Goal: Task Accomplishment & Management: Use online tool/utility

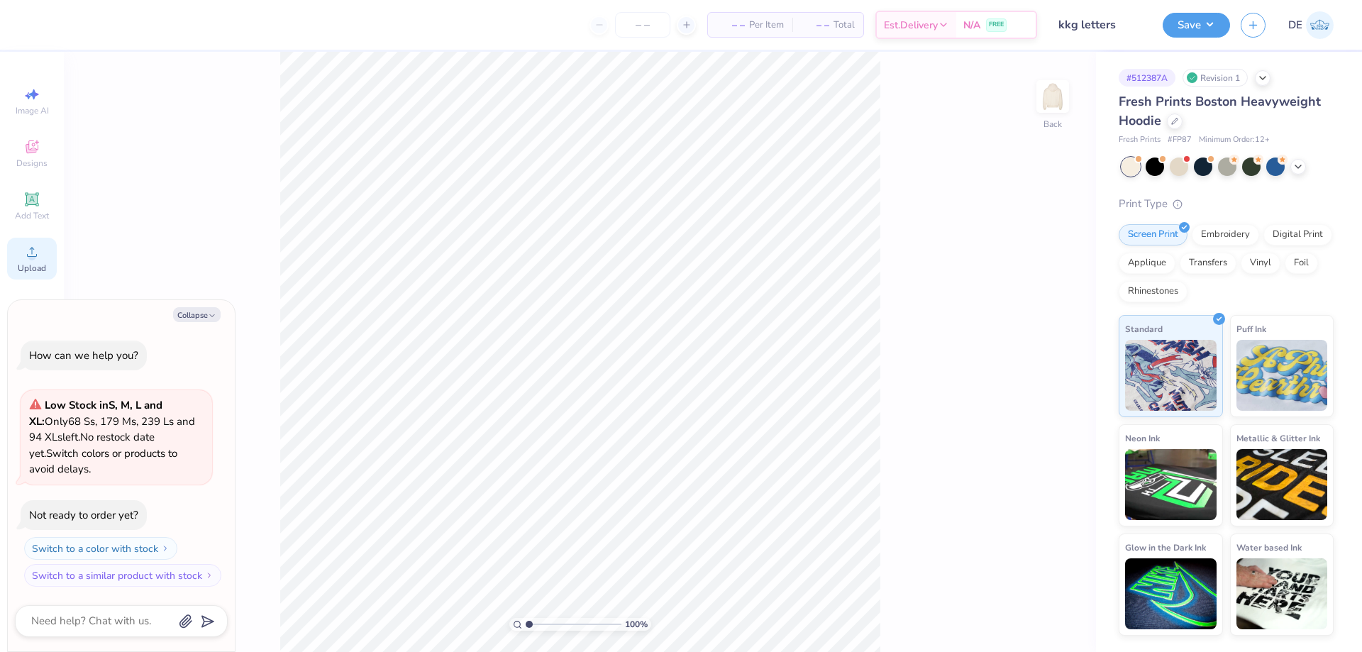
click at [21, 263] on span "Upload" at bounding box center [32, 268] width 28 height 11
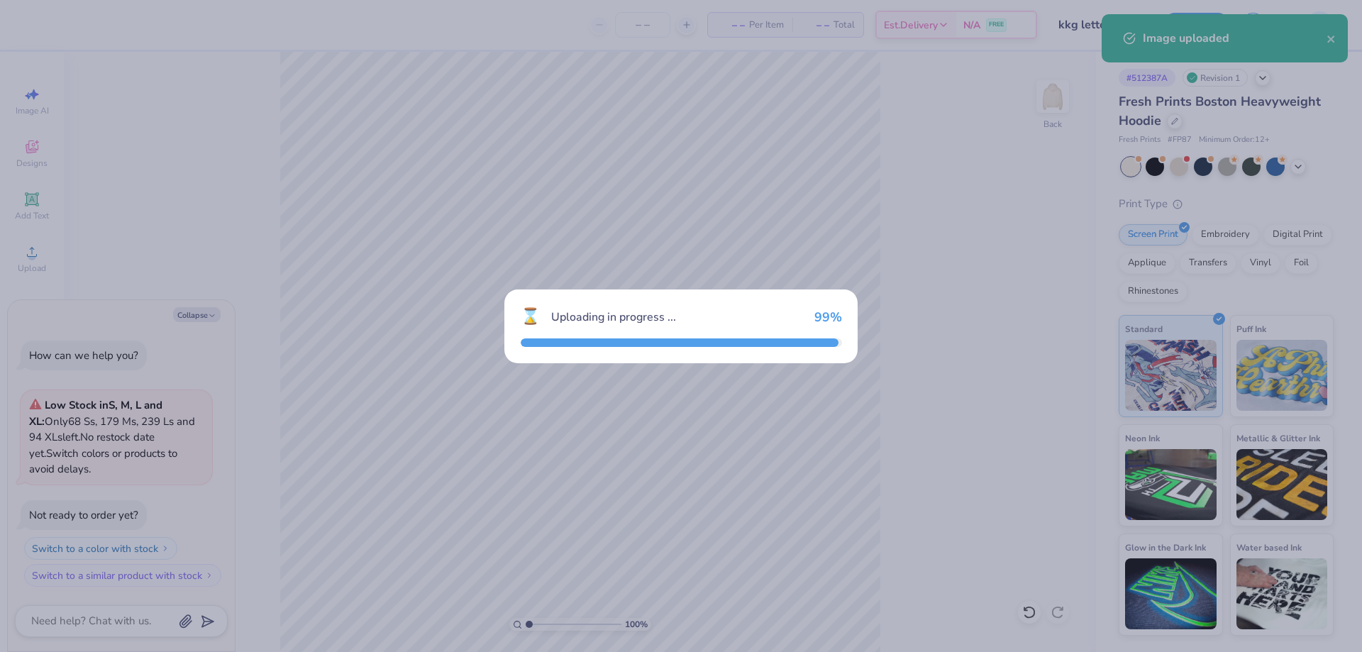
type textarea "x"
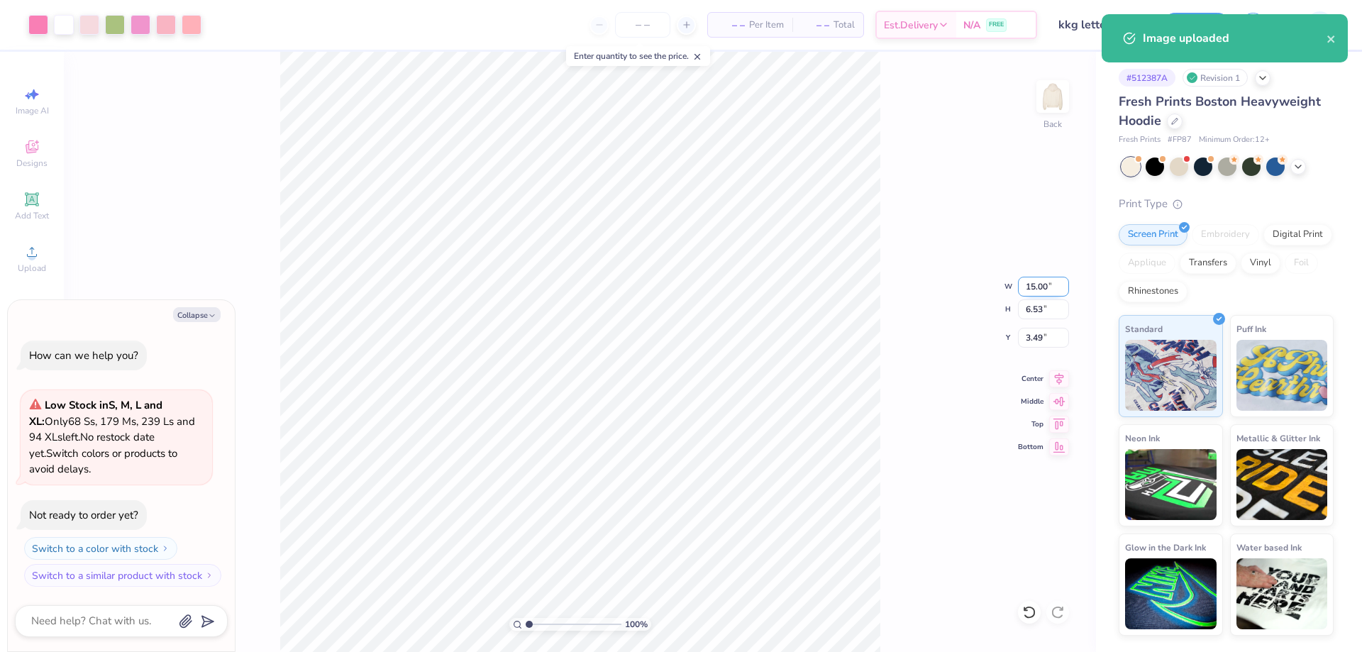
click at [1033, 289] on input "15.00" at bounding box center [1043, 287] width 51 height 20
click at [1032, 289] on input "15.00" at bounding box center [1043, 287] width 51 height 20
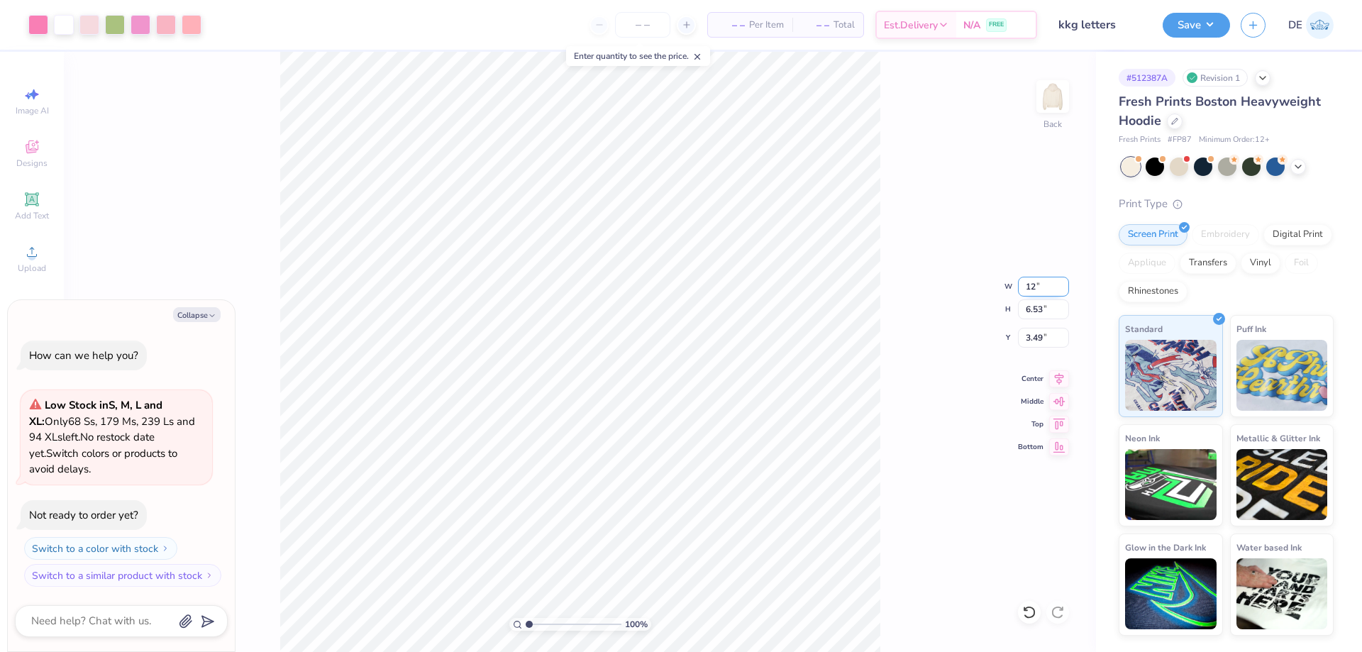
type input "12"
type textarea "x"
type input "12.00"
type input "5.22"
type input "4.14"
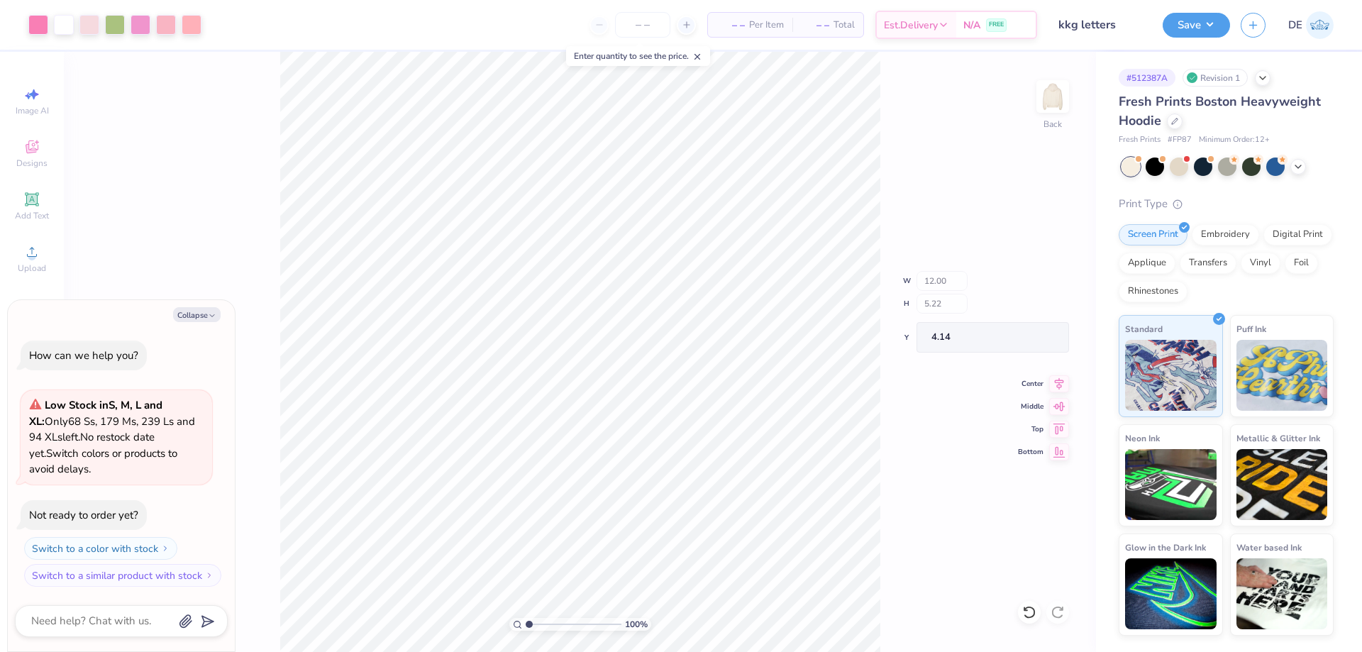
type textarea "x"
click at [1032, 344] on input "4.14" at bounding box center [1043, 338] width 51 height 20
type input "3"
click at [916, 296] on div "100 % Back W 12.00 12.00 " H 5.22 5.22 " Y 3 3 " Center Middle Top Bottom" at bounding box center [580, 352] width 1032 height 600
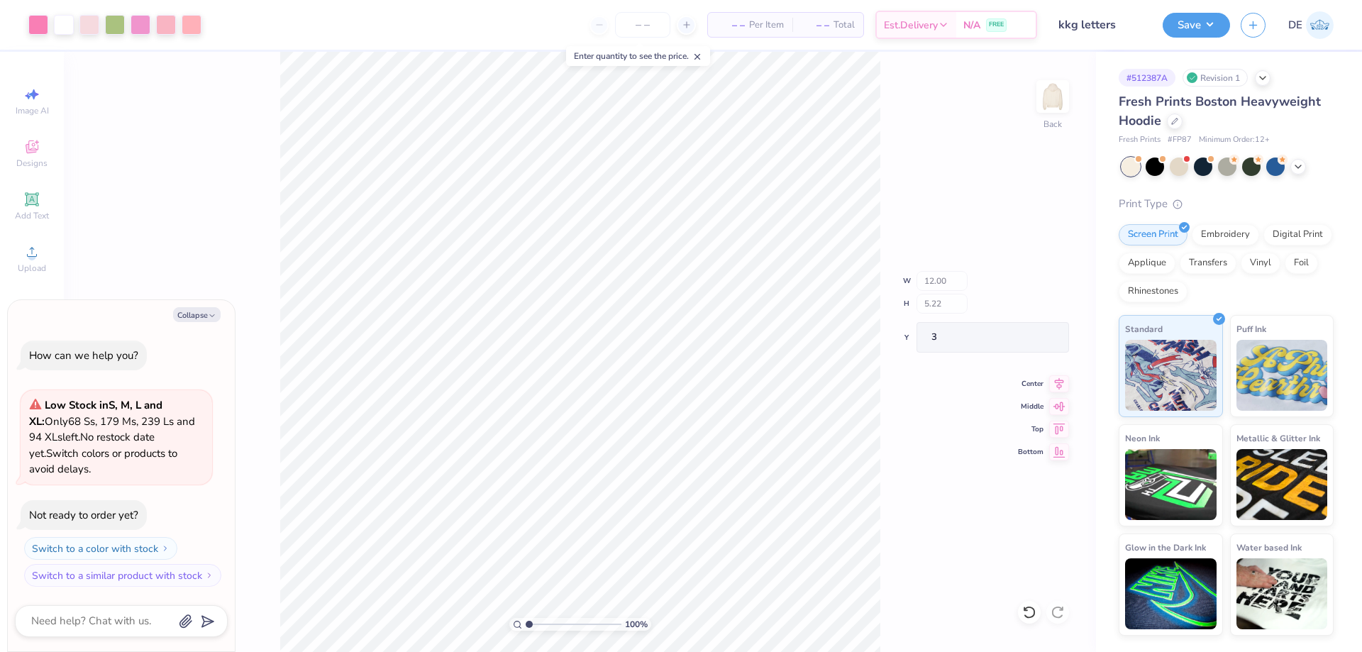
type textarea "x"
type input "3.00"
click at [891, 361] on div "100 % Back W 12.00 H 5.22 Y 3.00 Center Middle Top Bottom" at bounding box center [580, 352] width 1032 height 600
type textarea "x"
click at [1027, 292] on input "12.00" at bounding box center [1043, 287] width 51 height 20
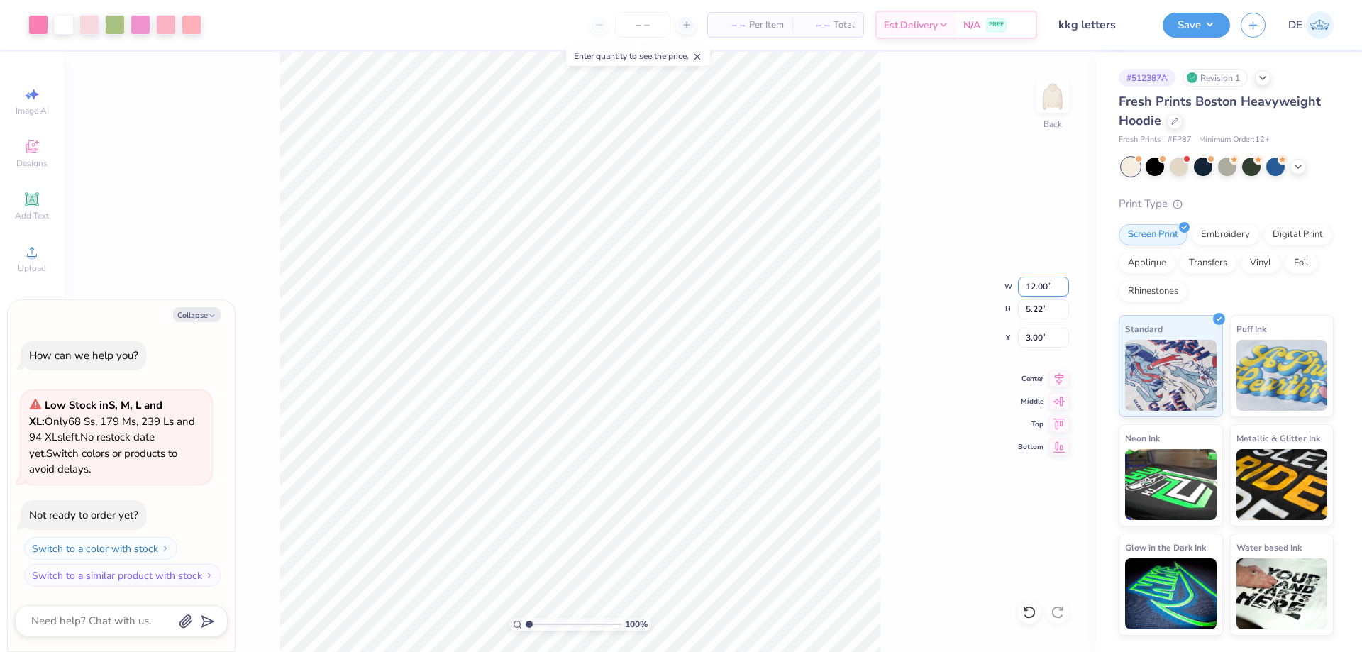
click at [1027, 292] on input "12.00" at bounding box center [1043, 287] width 51 height 20
paste input "24"
type input "12.24"
click at [1026, 342] on input "3.00" at bounding box center [1043, 338] width 51 height 20
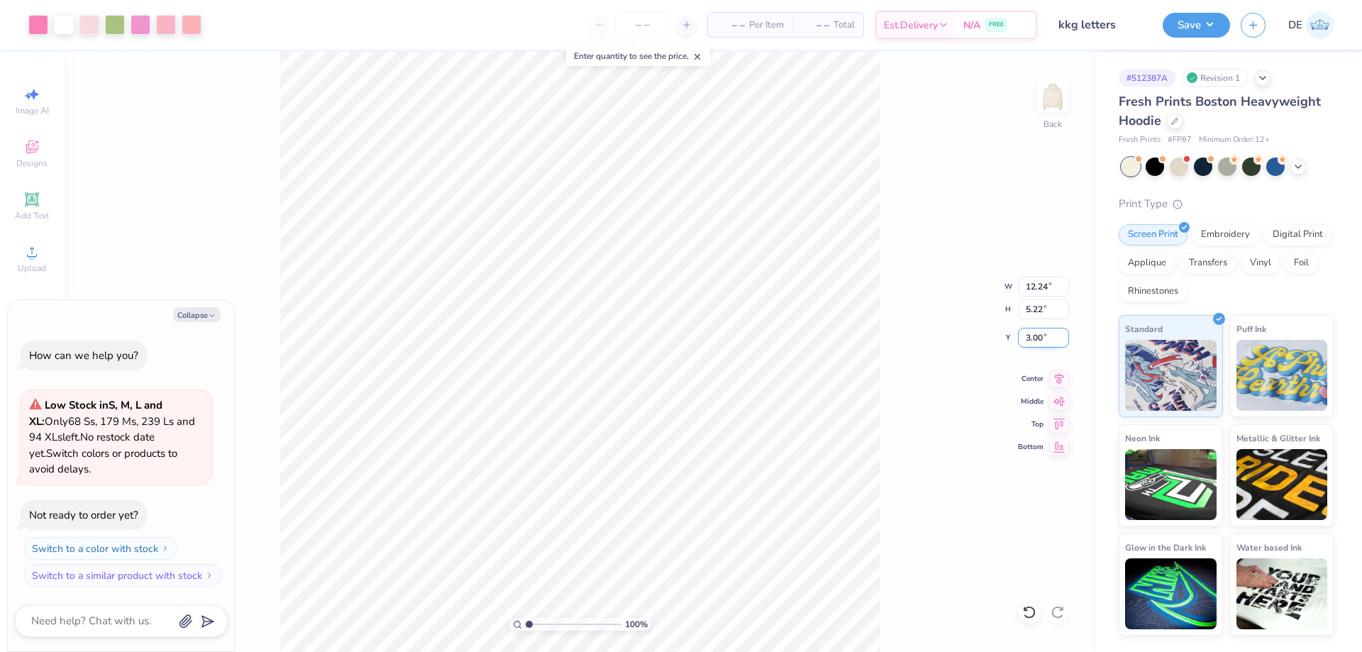
click at [1025, 335] on input "3.00" at bounding box center [1043, 338] width 51 height 20
type textarea "x"
type input "5.33"
click at [1028, 335] on input "2.95" at bounding box center [1043, 338] width 51 height 20
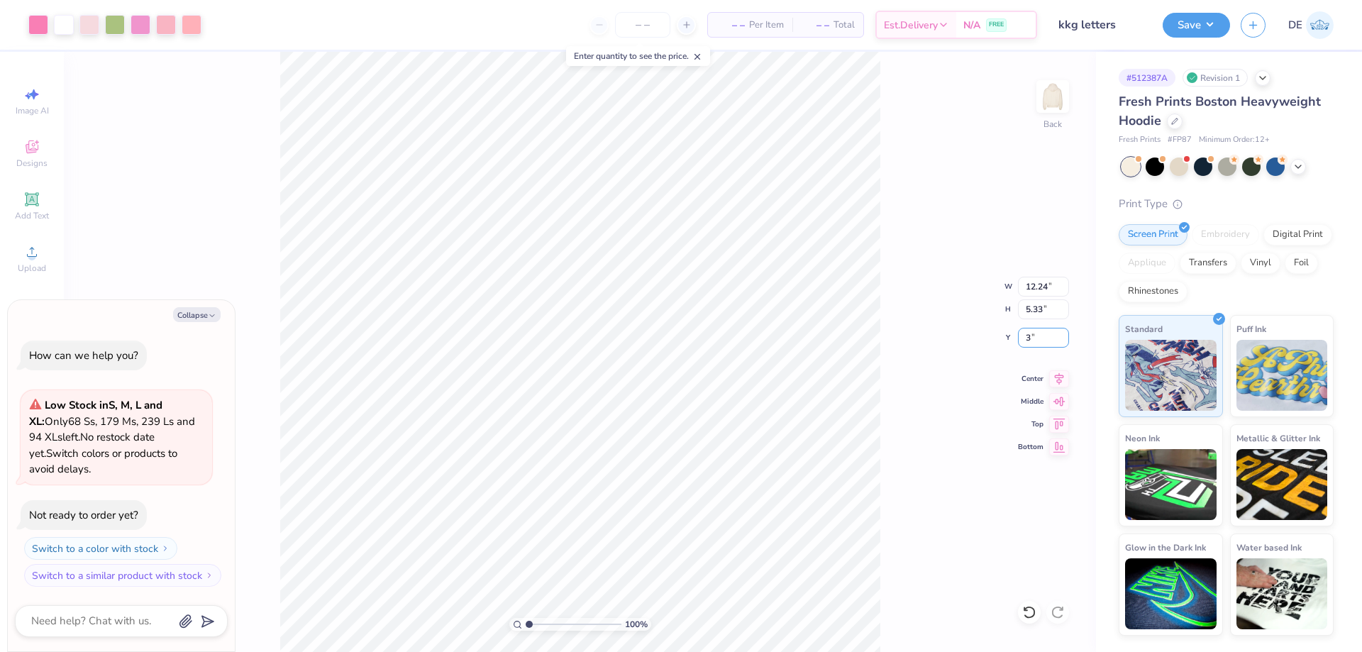
type input "3"
type textarea "x"
type input "3.00"
click at [1188, 28] on button "Save" at bounding box center [1196, 23] width 67 height 25
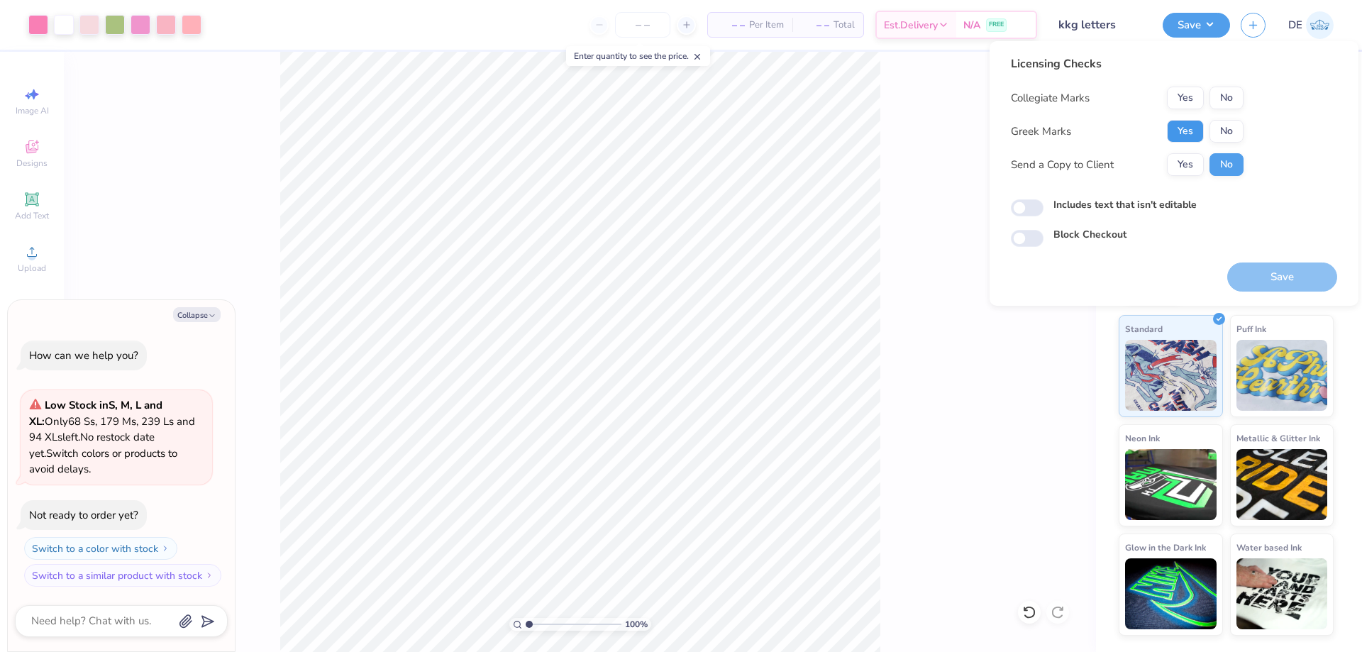
click at [1180, 131] on button "Yes" at bounding box center [1185, 131] width 37 height 23
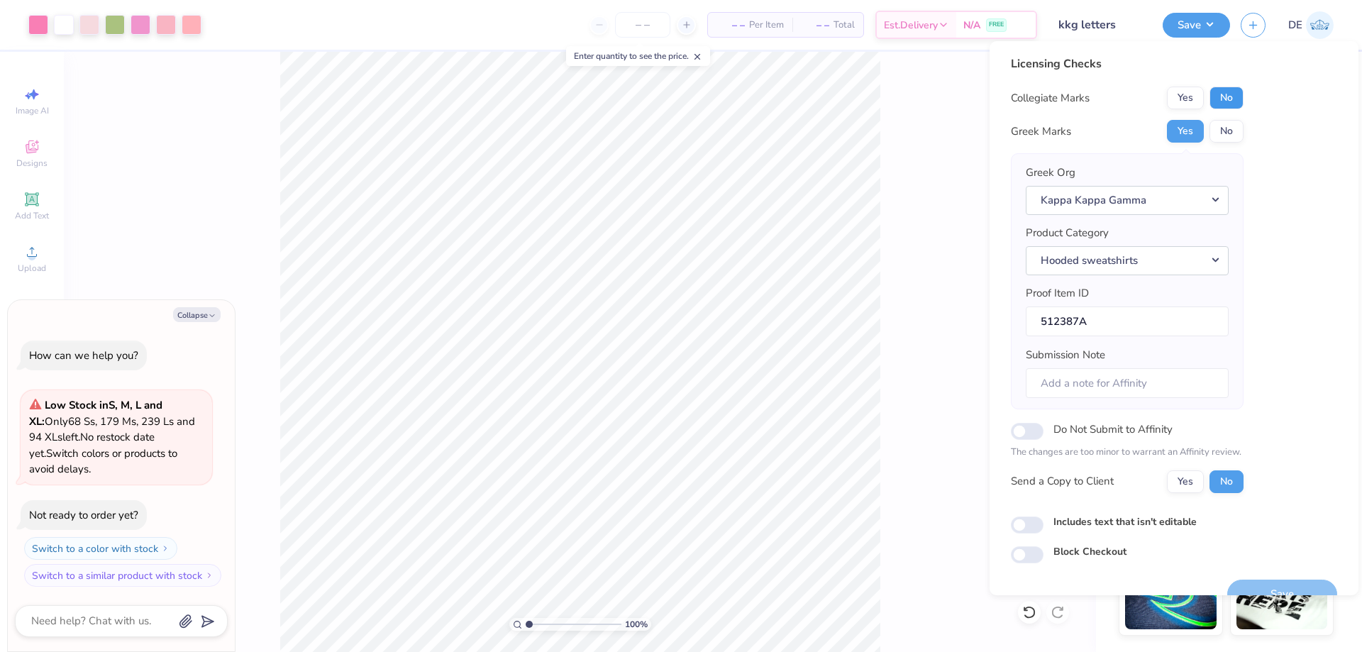
click at [1228, 91] on button "No" at bounding box center [1227, 98] width 34 height 23
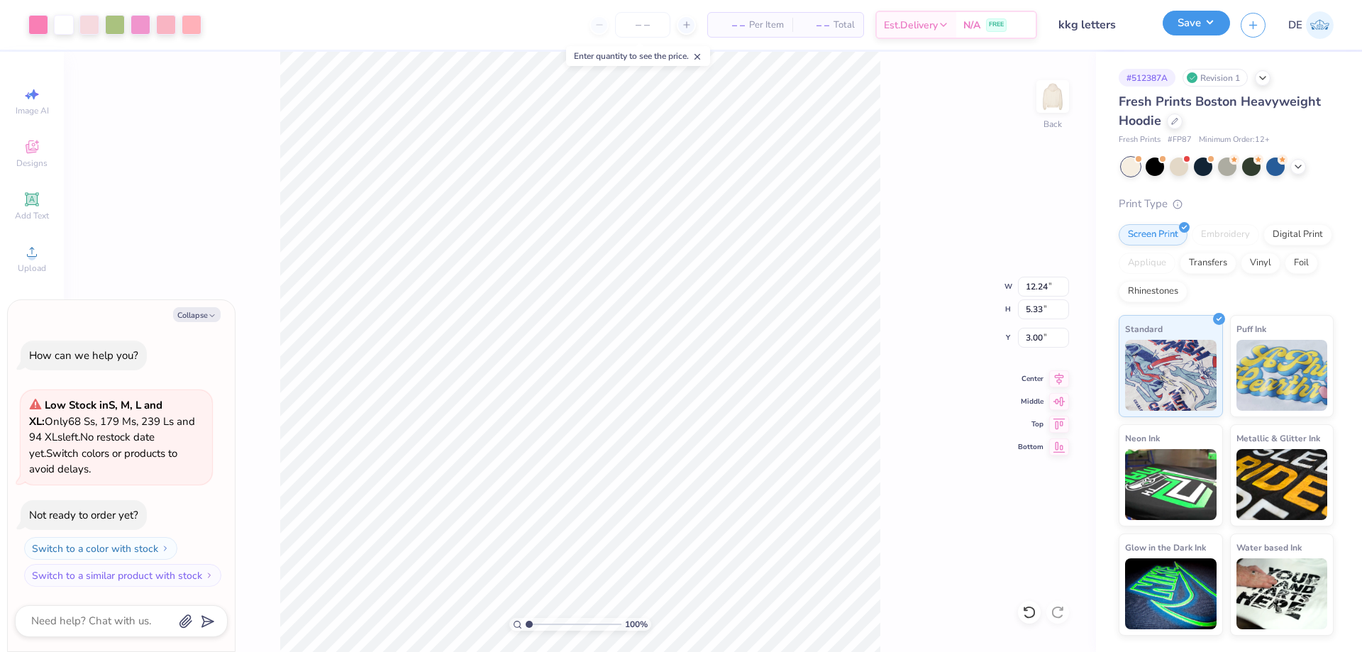
click at [1212, 18] on button "Save" at bounding box center [1196, 23] width 67 height 25
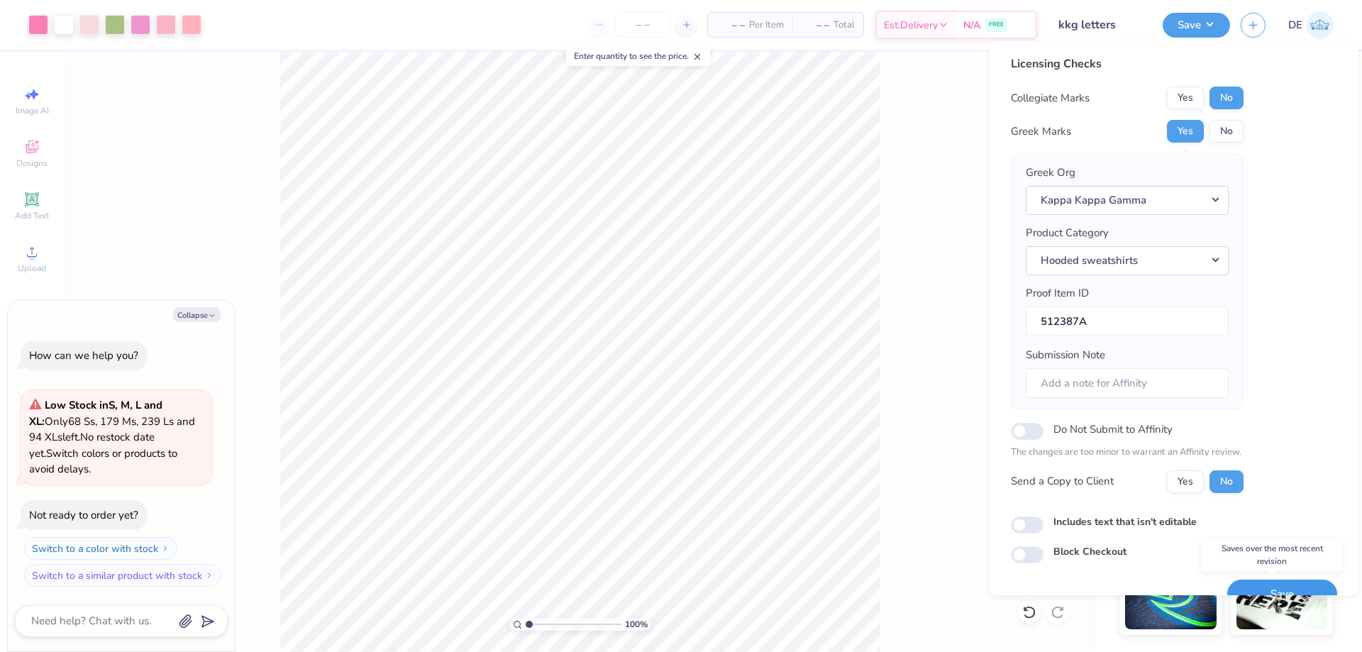
click at [1252, 589] on button "Save" at bounding box center [1282, 594] width 110 height 29
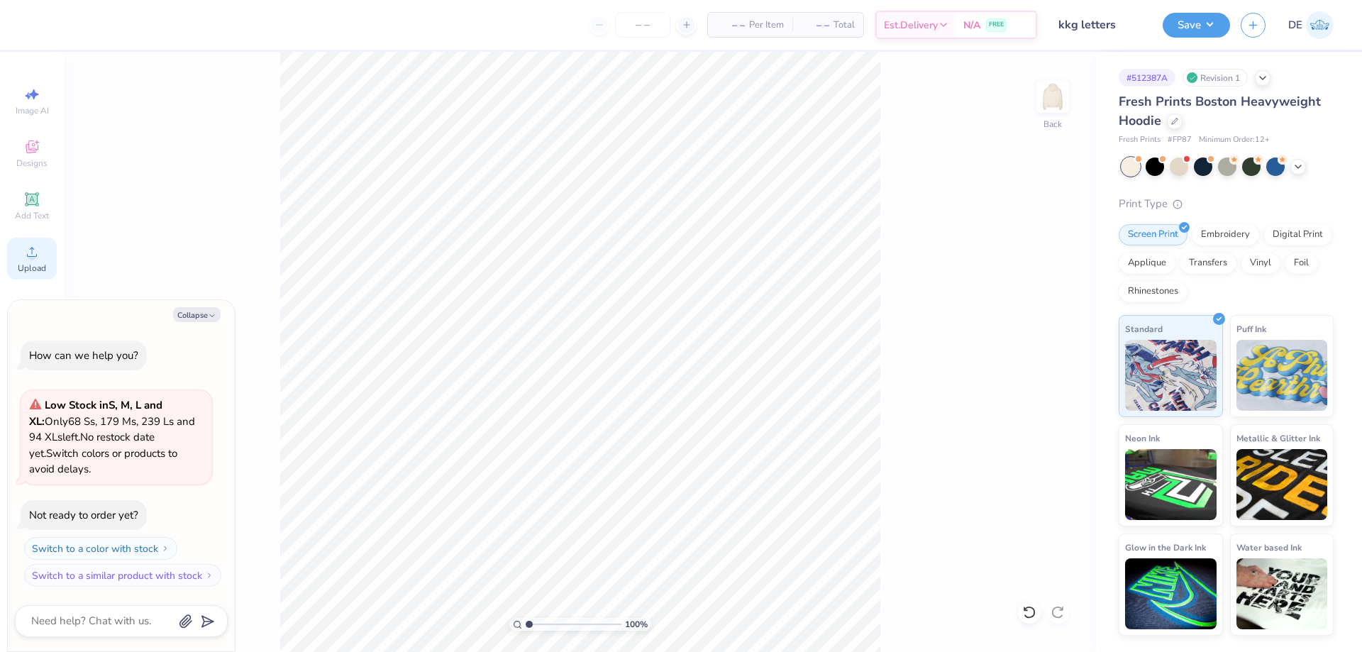
click at [33, 250] on icon at bounding box center [31, 251] width 17 height 17
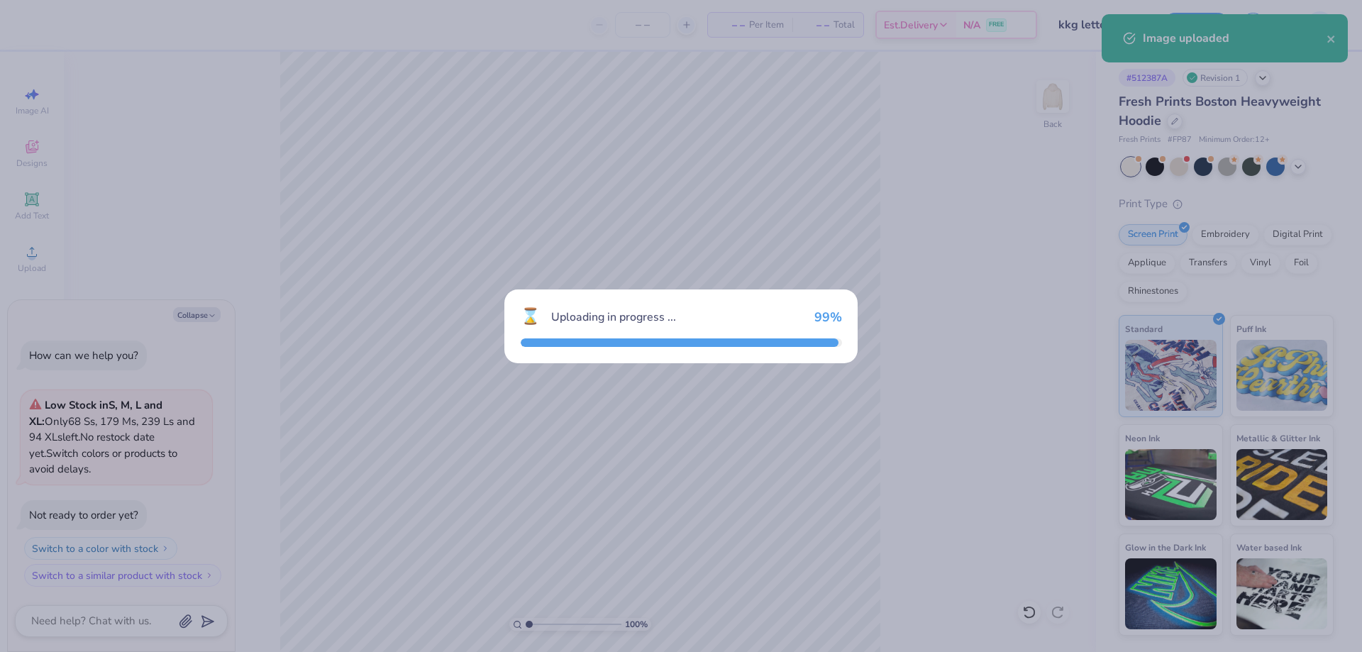
type textarea "x"
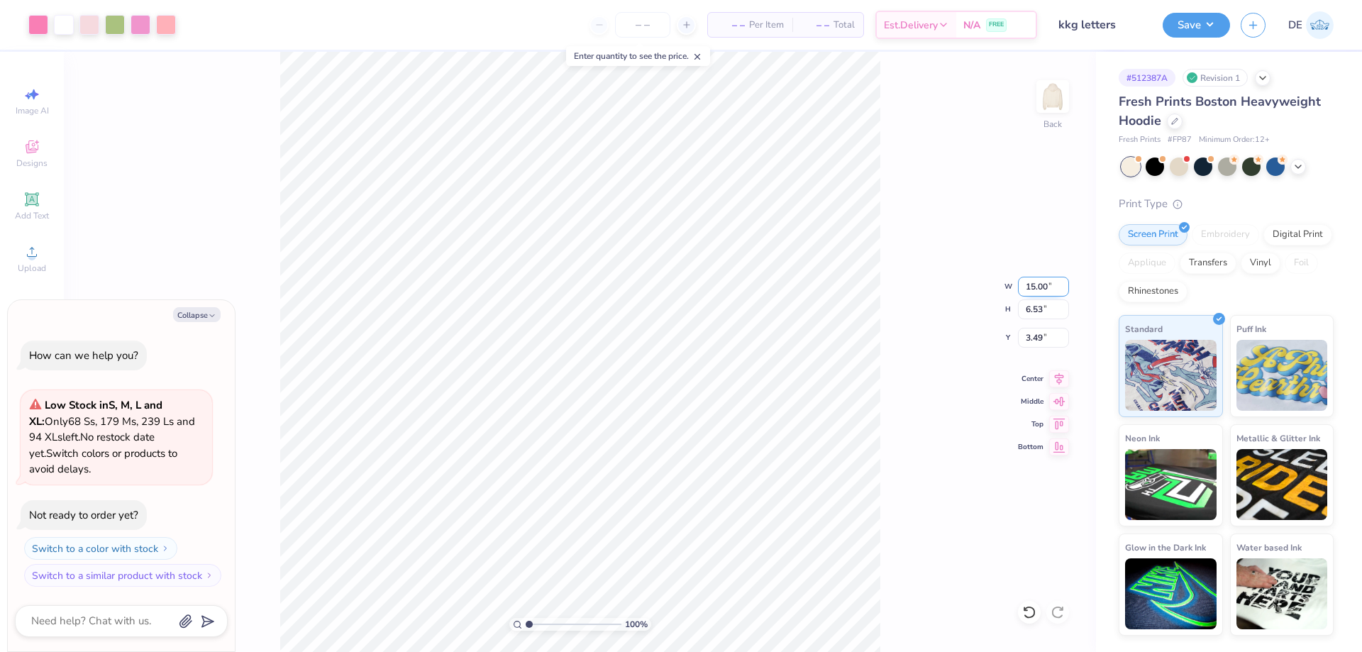
click at [1034, 282] on input "15.00" at bounding box center [1043, 287] width 51 height 20
paste input "2.24"
type input "12.24"
click at [1034, 340] on input "3.49" at bounding box center [1043, 338] width 51 height 20
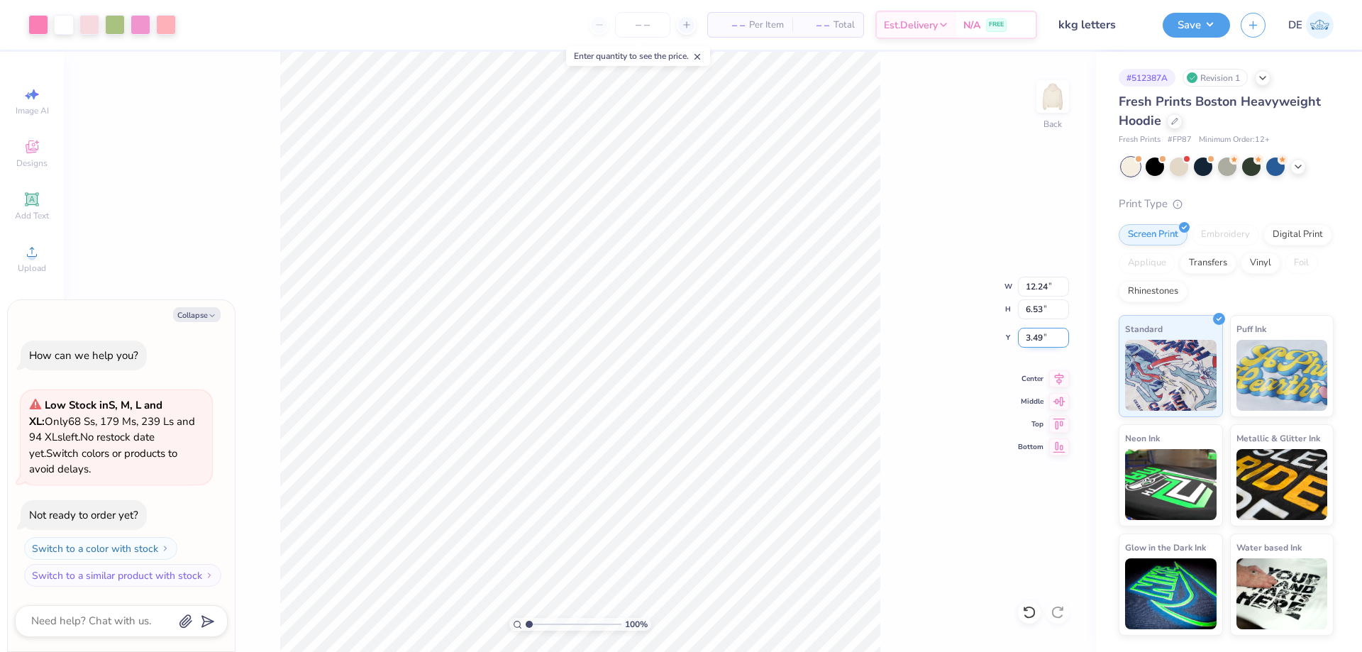
click at [1034, 340] on input "3.49" at bounding box center [1043, 338] width 51 height 20
type textarea "x"
type input "5.33"
click at [1034, 339] on input "4.09" at bounding box center [1043, 338] width 51 height 20
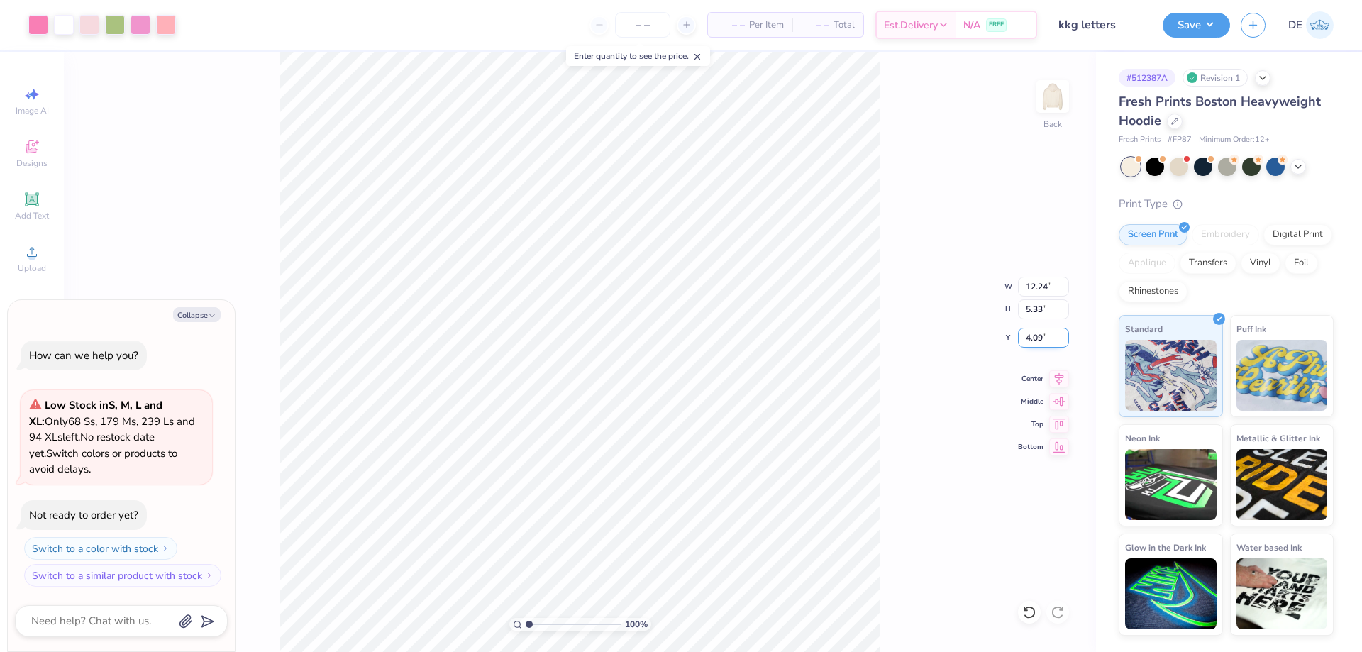
click at [1034, 339] on input "4.09" at bounding box center [1043, 338] width 51 height 20
type input "3"
type textarea "x"
type input "3.00"
click at [1206, 23] on button "Save" at bounding box center [1196, 23] width 67 height 25
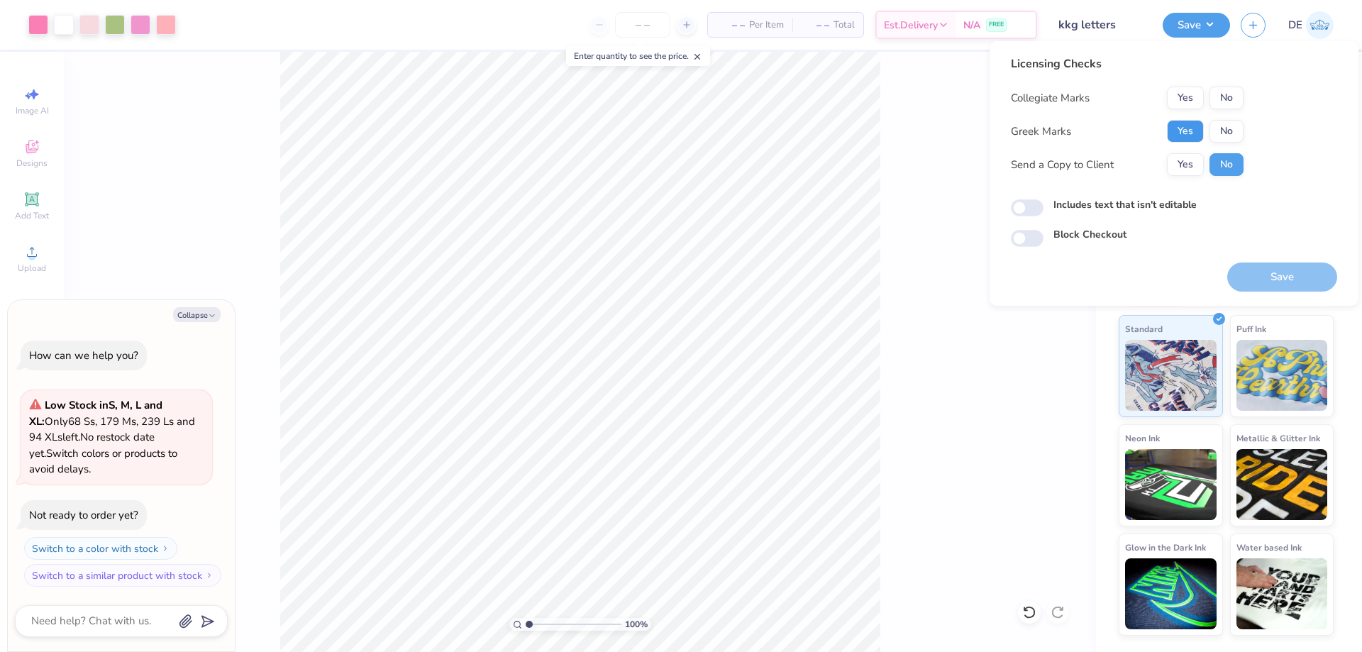
click at [1184, 137] on button "Yes" at bounding box center [1185, 131] width 37 height 23
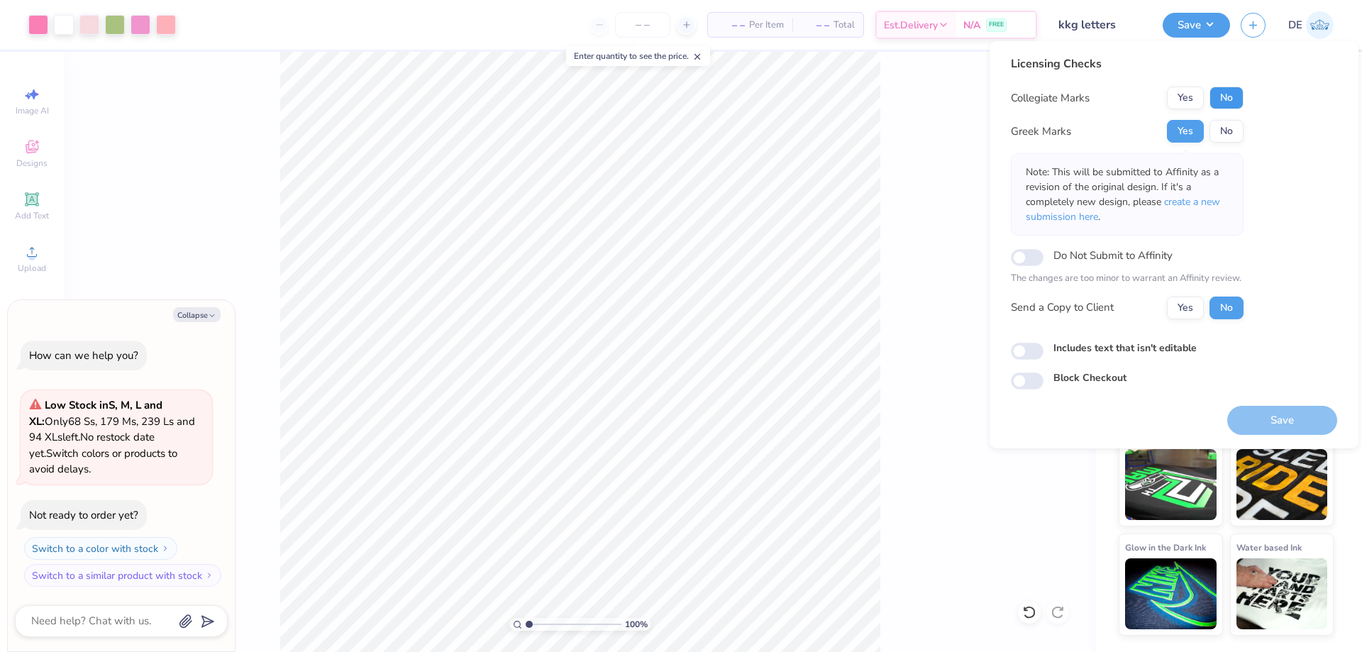
click at [1223, 103] on button "No" at bounding box center [1227, 98] width 34 height 23
click at [1266, 421] on button "Save" at bounding box center [1282, 420] width 110 height 29
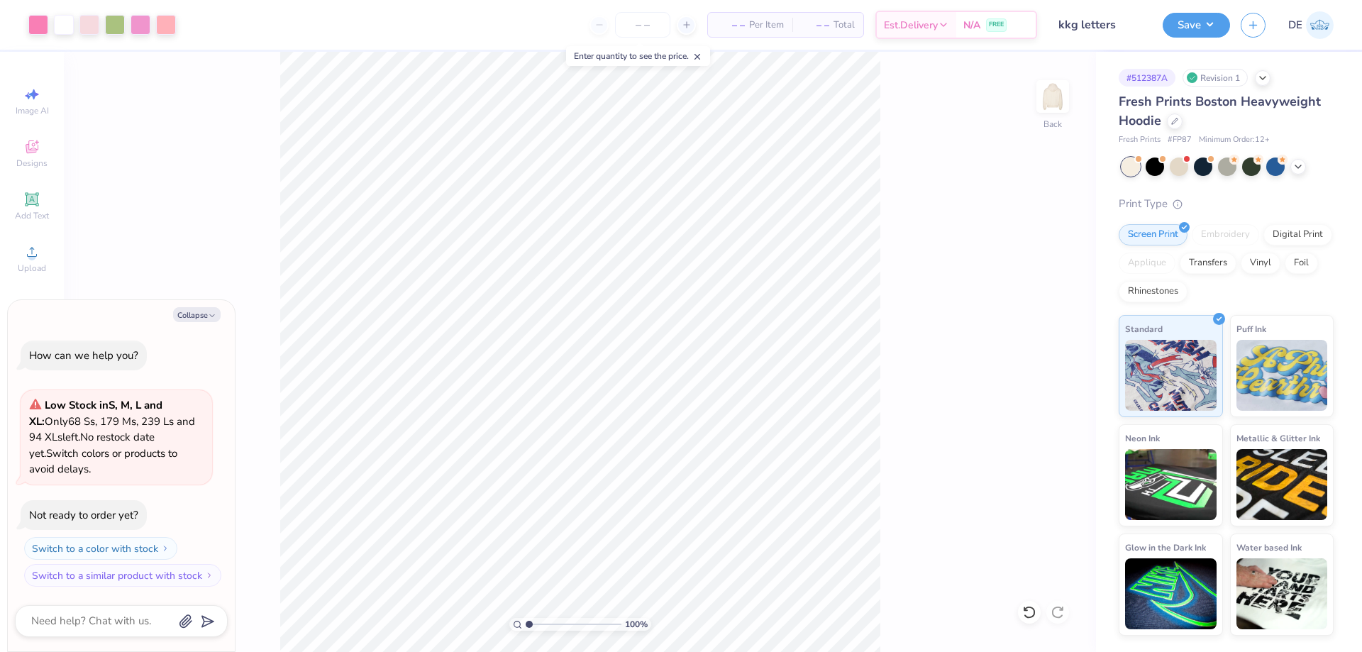
type textarea "x"
click at [1040, 290] on input "12.24" at bounding box center [1043, 287] width 51 height 20
click at [23, 258] on icon at bounding box center [31, 251] width 17 height 17
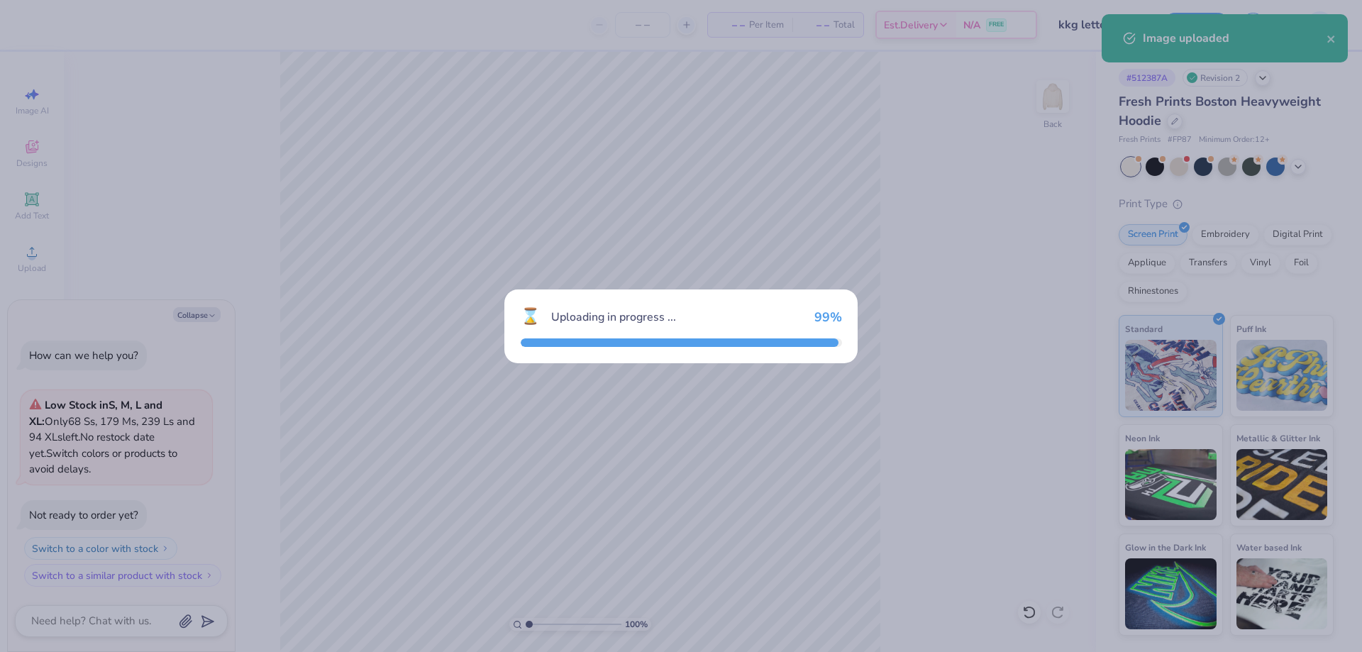
type textarea "x"
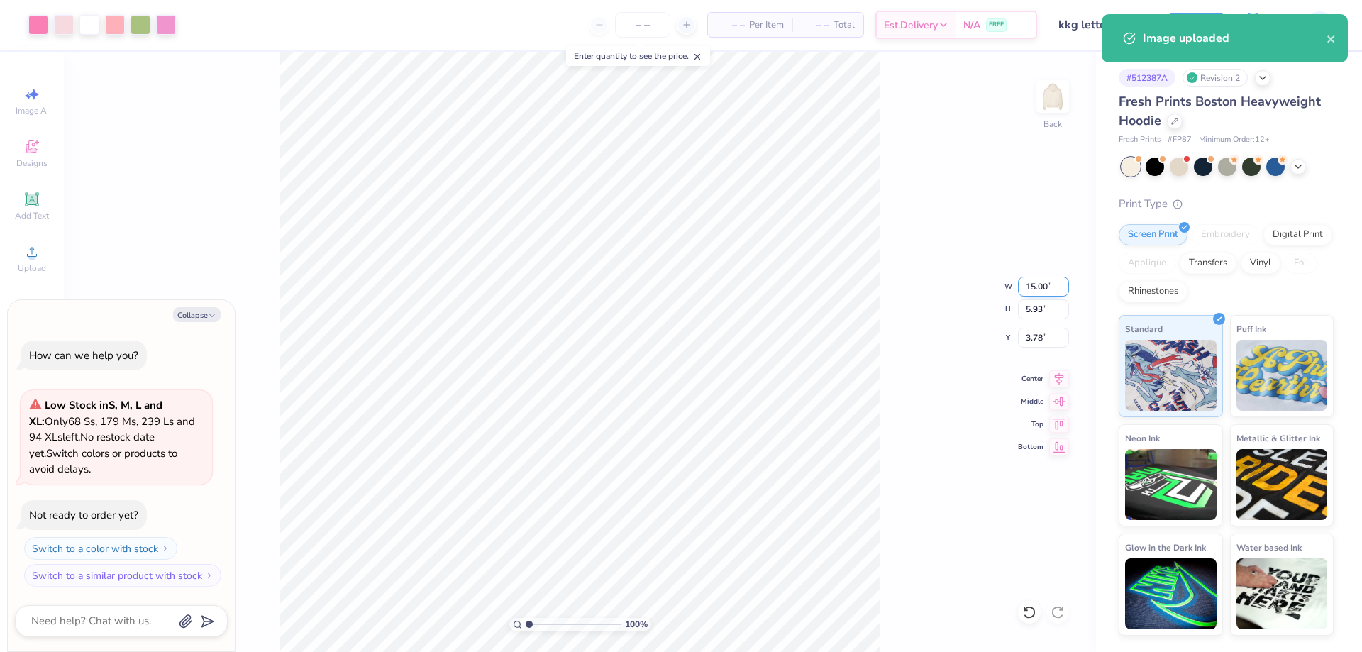
click at [1020, 282] on input "15.00" at bounding box center [1043, 287] width 51 height 20
click at [1019, 281] on input "15.00" at bounding box center [1043, 287] width 51 height 20
click at [1025, 284] on input "15.00" at bounding box center [1043, 287] width 51 height 20
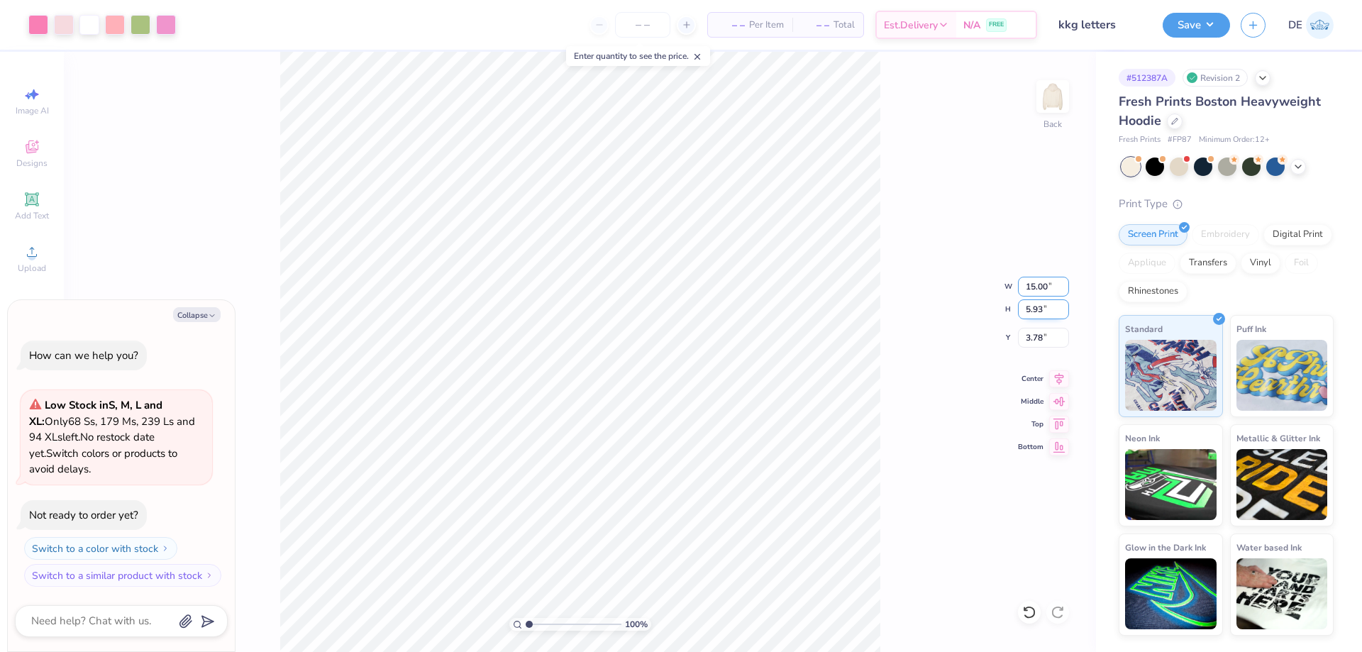
paste input "2.24"
type input "12.24"
click at [1029, 344] on input "3.78" at bounding box center [1043, 338] width 51 height 20
type textarea "x"
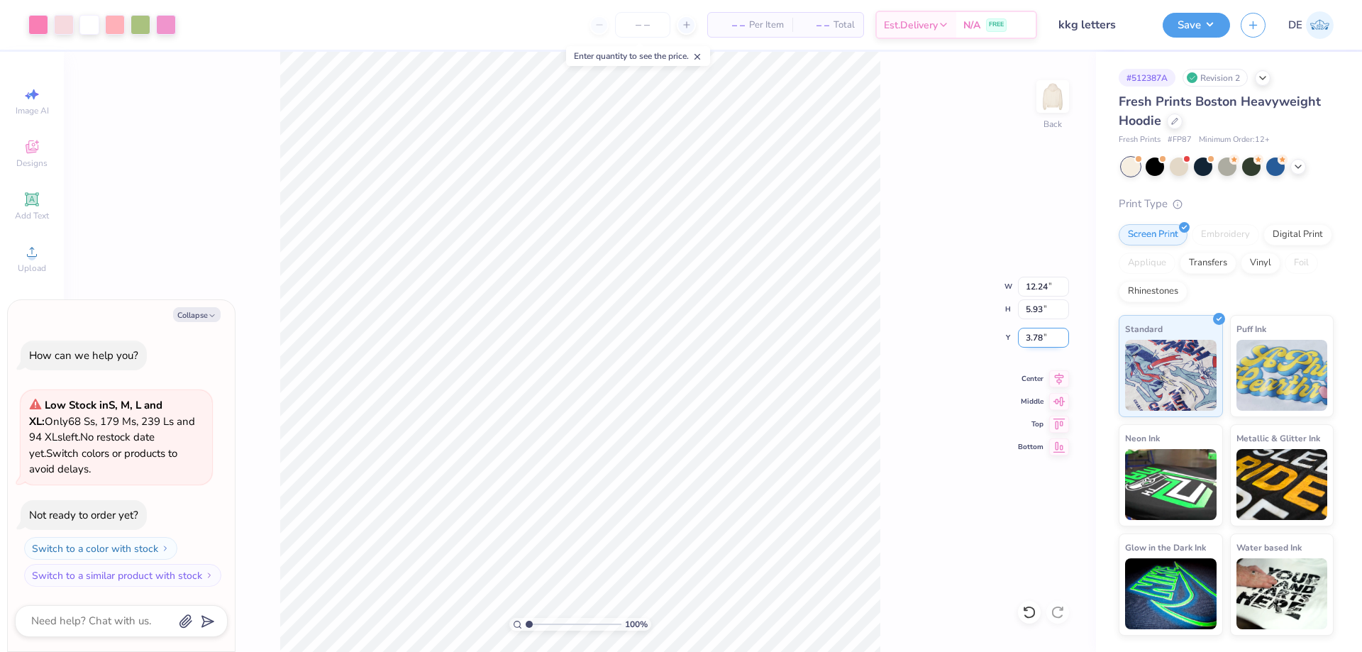
type input "4.84"
click at [1028, 343] on input "4.33" at bounding box center [1043, 338] width 51 height 20
type input "3"
type textarea "x"
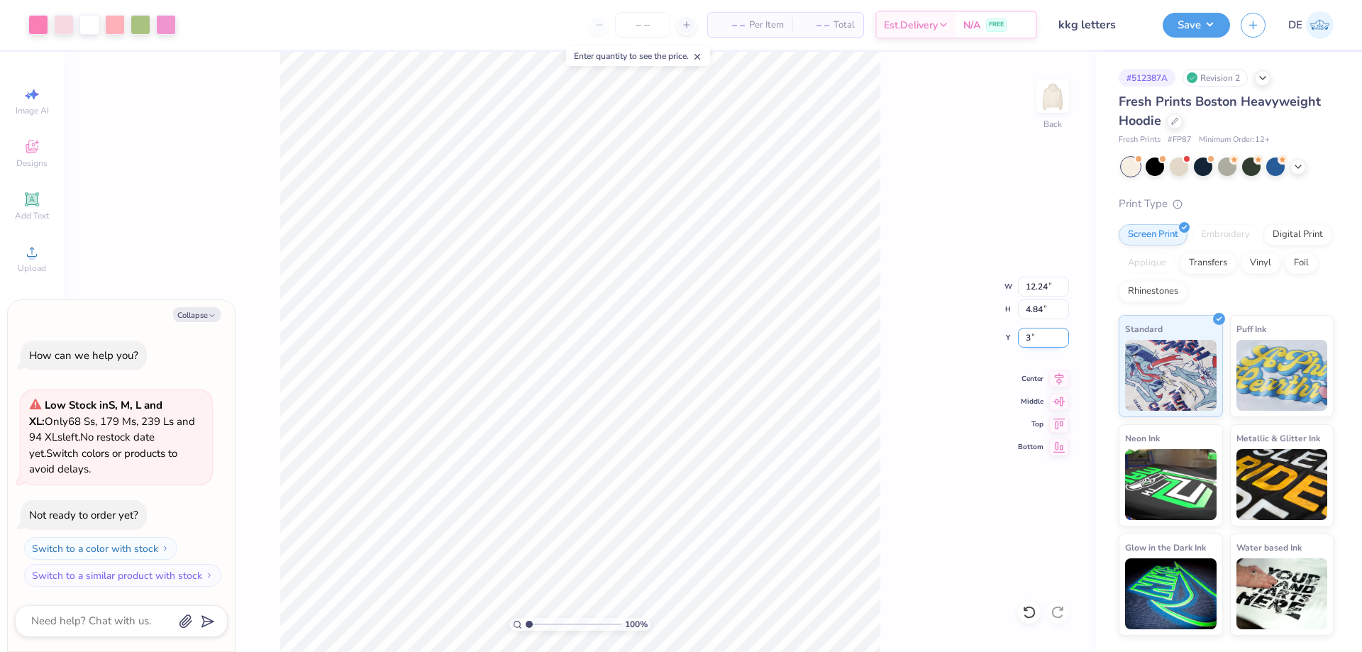
type input "3.00"
click at [345, 111] on div "100 % Back" at bounding box center [580, 352] width 1032 height 600
click at [1191, 21] on button "Save" at bounding box center [1196, 23] width 67 height 25
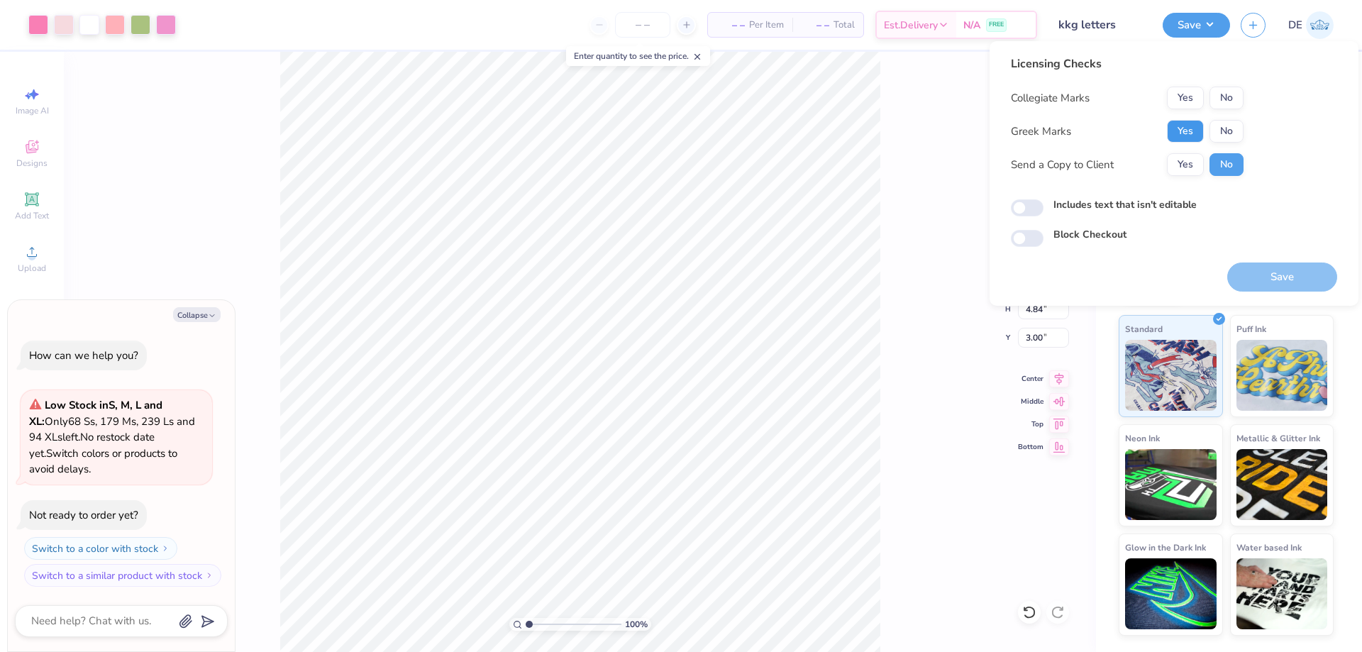
click at [1179, 133] on button "Yes" at bounding box center [1185, 131] width 37 height 23
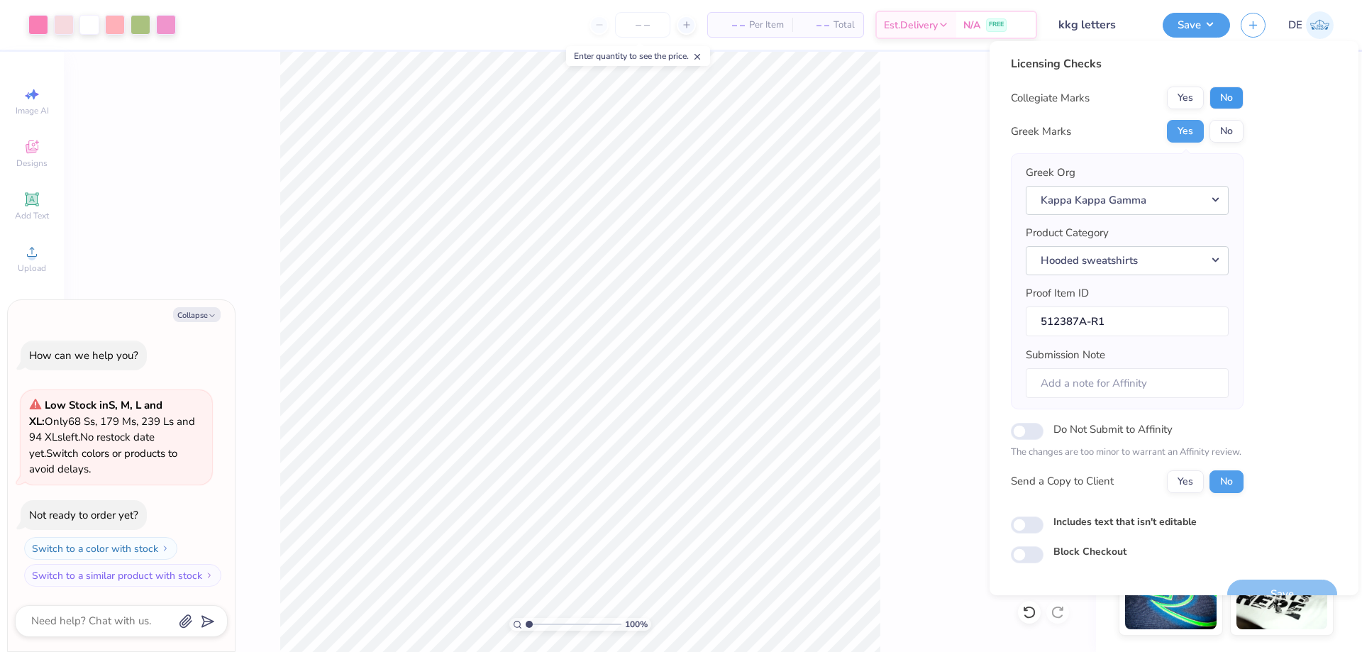
click at [1220, 105] on button "No" at bounding box center [1227, 98] width 34 height 23
click at [1281, 583] on button "Save" at bounding box center [1282, 594] width 110 height 29
click at [1253, 590] on div "Saving..." at bounding box center [1282, 594] width 110 height 29
type textarea "x"
